Goal: Register for event/course

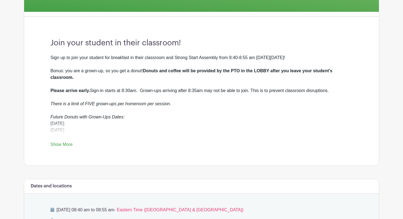
scroll to position [133, 0]
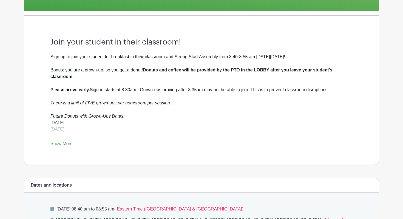
click at [65, 144] on link "Show More" at bounding box center [61, 144] width 22 height 7
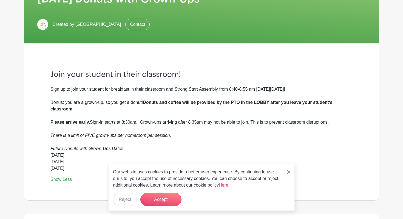
scroll to position [101, 0]
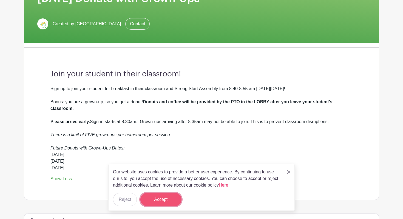
click at [174, 196] on button "Accept" at bounding box center [160, 199] width 41 height 13
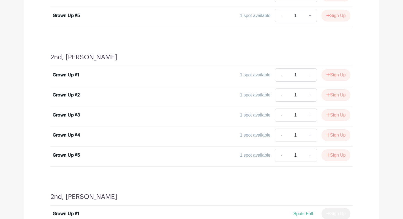
scroll to position [2243, 0]
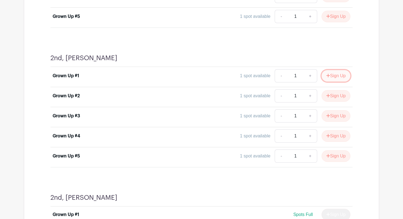
click at [342, 79] on button "Sign Up" at bounding box center [336, 76] width 29 height 12
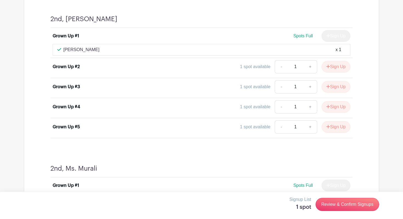
scroll to position [2420, 0]
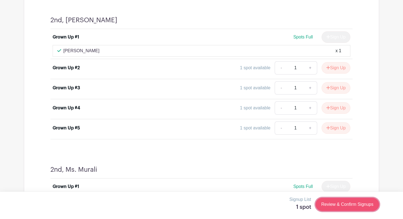
click at [344, 207] on link "Review & Confirm Signups" at bounding box center [348, 204] width 64 height 13
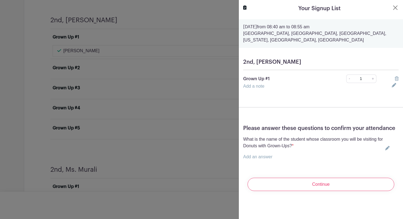
click at [262, 88] on link "Add a note" at bounding box center [253, 86] width 21 height 5
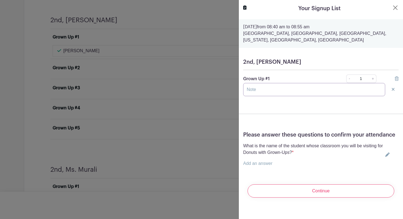
click at [262, 89] on input "text" at bounding box center [314, 89] width 142 height 13
type input "[PERSON_NAME]"
click at [385, 152] on div "What is the name of the student whose classroom you will be visiting for Donuts…" at bounding box center [321, 154] width 156 height 24
drag, startPoint x: 268, startPoint y: 91, endPoint x: 204, endPoint y: 82, distance: 64.3
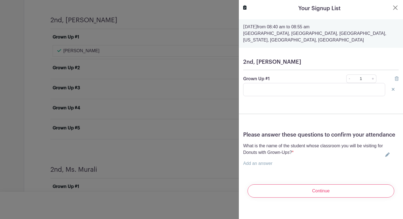
click at [267, 163] on link "Add an answer" at bounding box center [257, 163] width 29 height 5
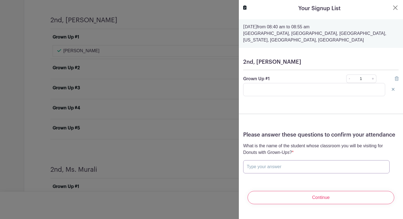
click at [277, 167] on input "text" at bounding box center [316, 166] width 147 height 13
type input "Rowan Kreisberg"
click at [285, 87] on input "text" at bounding box center [314, 89] width 142 height 13
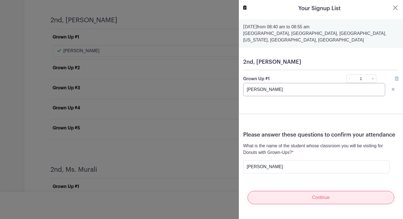
type input "[PERSON_NAME]"
click at [313, 198] on input "Continue" at bounding box center [321, 197] width 147 height 13
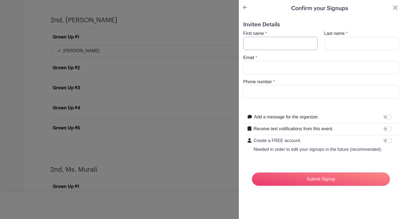
click at [279, 45] on input "First name" at bounding box center [280, 43] width 75 height 13
type input "Amy"
type input "Zettle"
type input "amy.zettle@gmail.com"
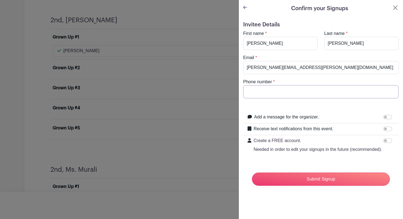
type input "4405476724"
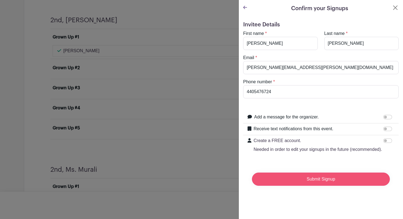
click at [315, 176] on input "Submit Signup" at bounding box center [321, 178] width 138 height 13
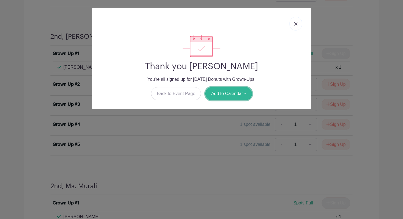
click at [235, 93] on button "Add to Calendar" at bounding box center [229, 93] width 47 height 13
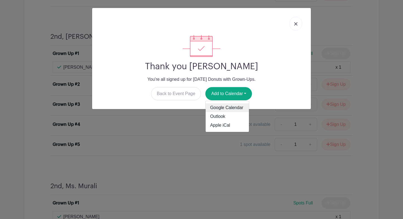
click at [231, 110] on link "Google Calendar" at bounding box center [227, 107] width 43 height 9
